Goal: Transaction & Acquisition: Download file/media

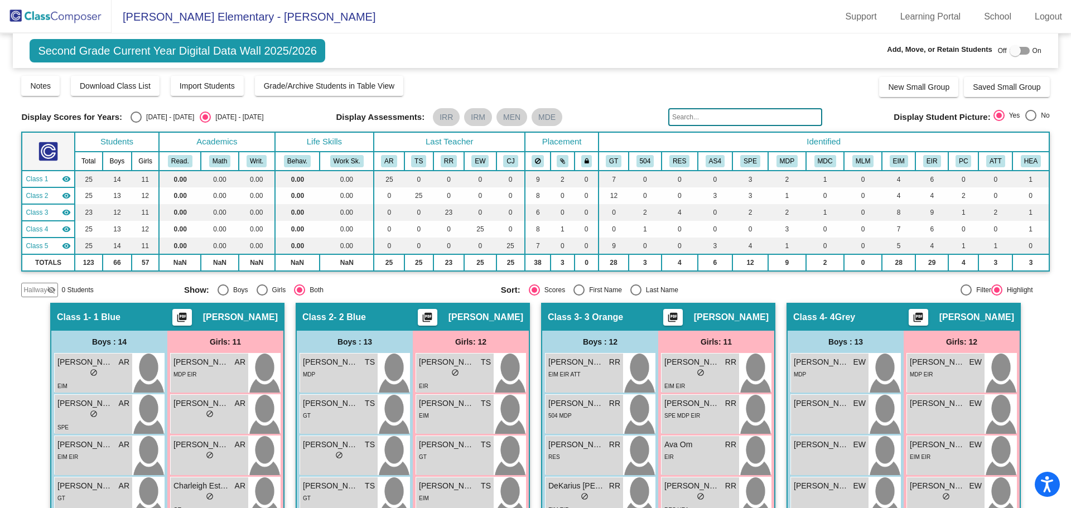
click at [59, 18] on img at bounding box center [56, 16] width 112 height 33
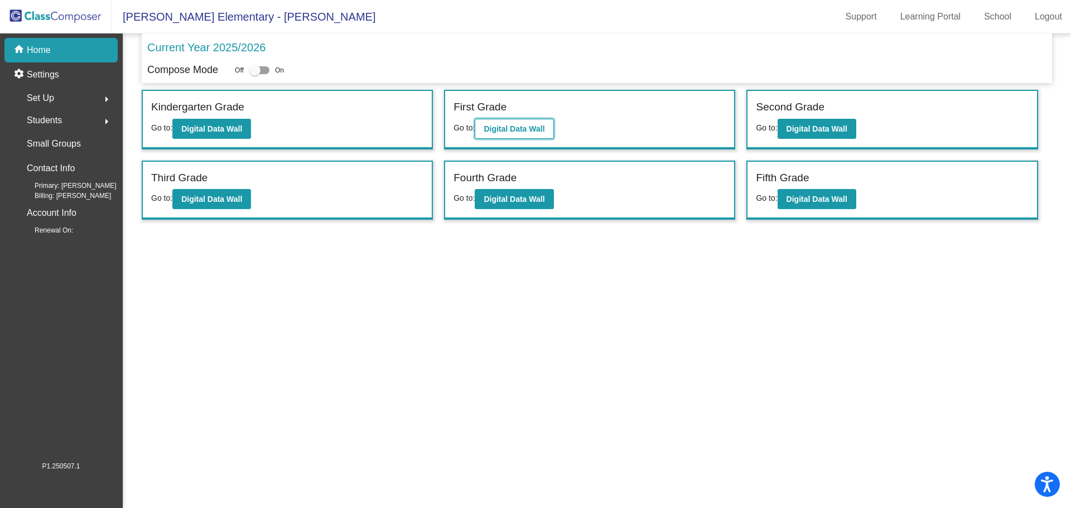
click at [533, 128] on b "Digital Data Wall" at bounding box center [514, 128] width 61 height 9
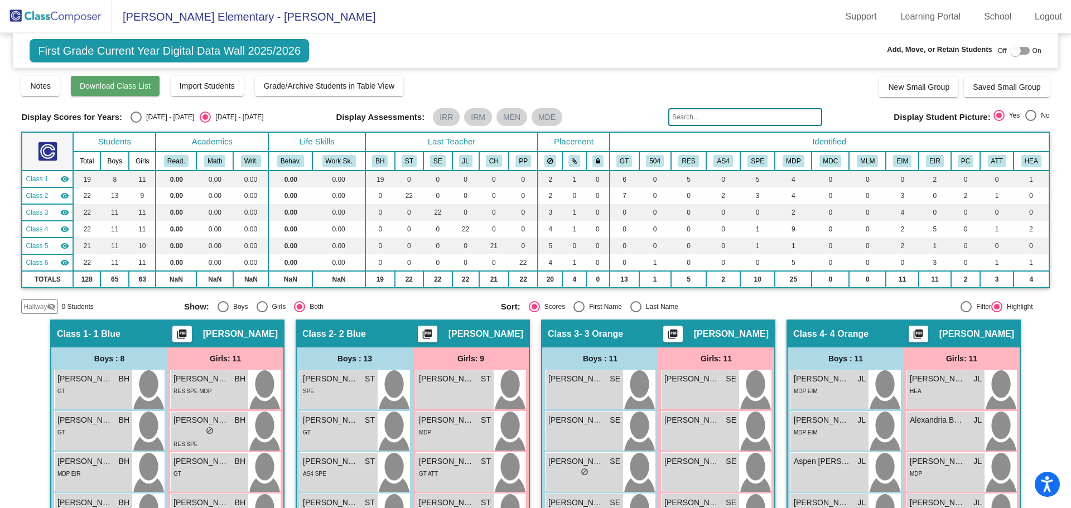
click at [118, 83] on span "Download Class List" at bounding box center [115, 85] width 71 height 9
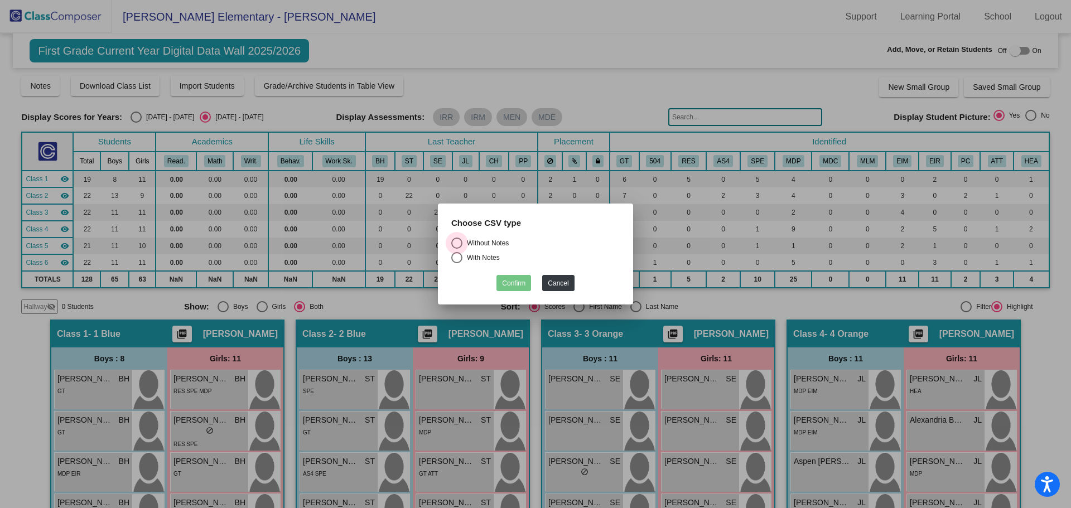
click at [454, 243] on div "Select an option" at bounding box center [456, 243] width 11 height 11
click at [456, 249] on input "Without Notes" at bounding box center [456, 249] width 1 height 1
radio input "true"
click at [510, 279] on button "Confirm" at bounding box center [513, 283] width 35 height 16
